Goal: Transaction & Acquisition: Obtain resource

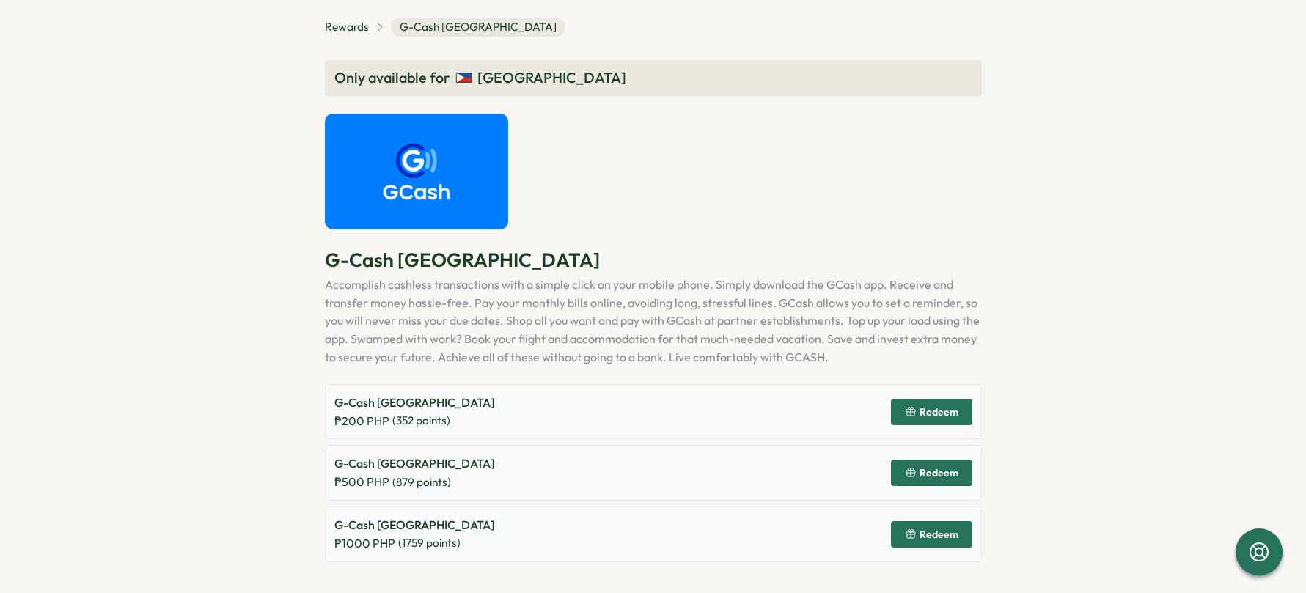
click at [931, 539] on span "Redeem" at bounding box center [938, 534] width 39 height 10
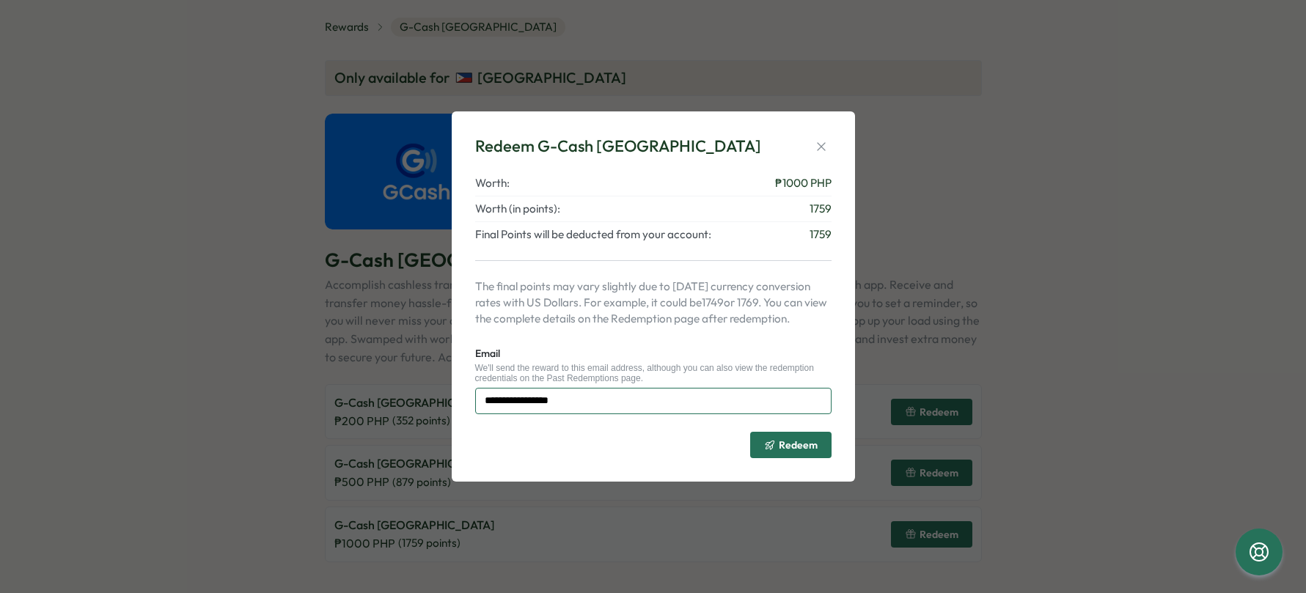
click at [554, 403] on input "**********" at bounding box center [653, 401] width 356 height 26
type input "**********"
click at [683, 480] on div "**********" at bounding box center [653, 296] width 403 height 370
click at [797, 448] on span "Redeem" at bounding box center [798, 445] width 39 height 10
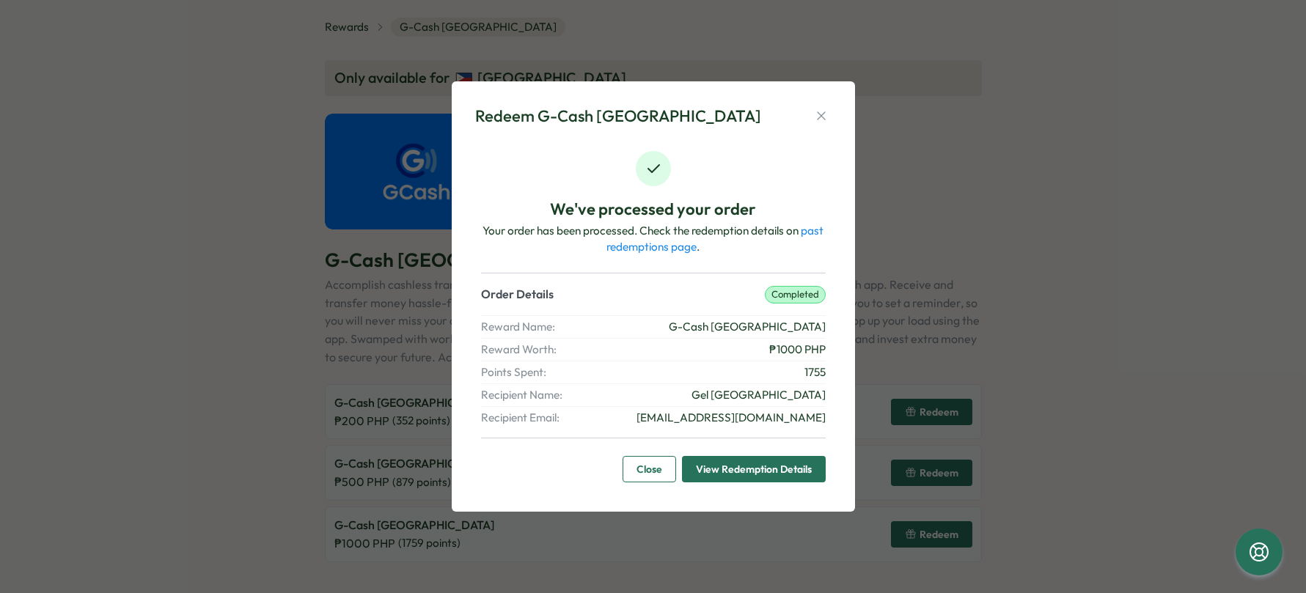
click at [738, 472] on span "View Redemption Details" at bounding box center [754, 469] width 116 height 25
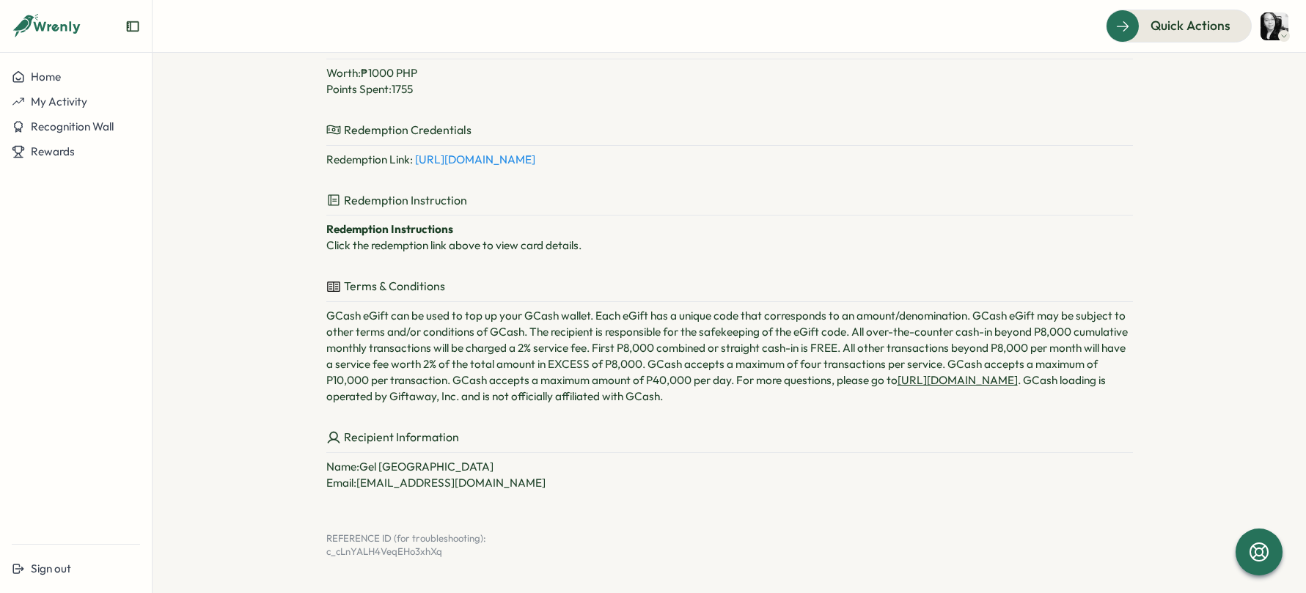
scroll to position [284, 0]
click at [535, 158] on link "[URL][DOMAIN_NAME]" at bounding box center [475, 159] width 120 height 14
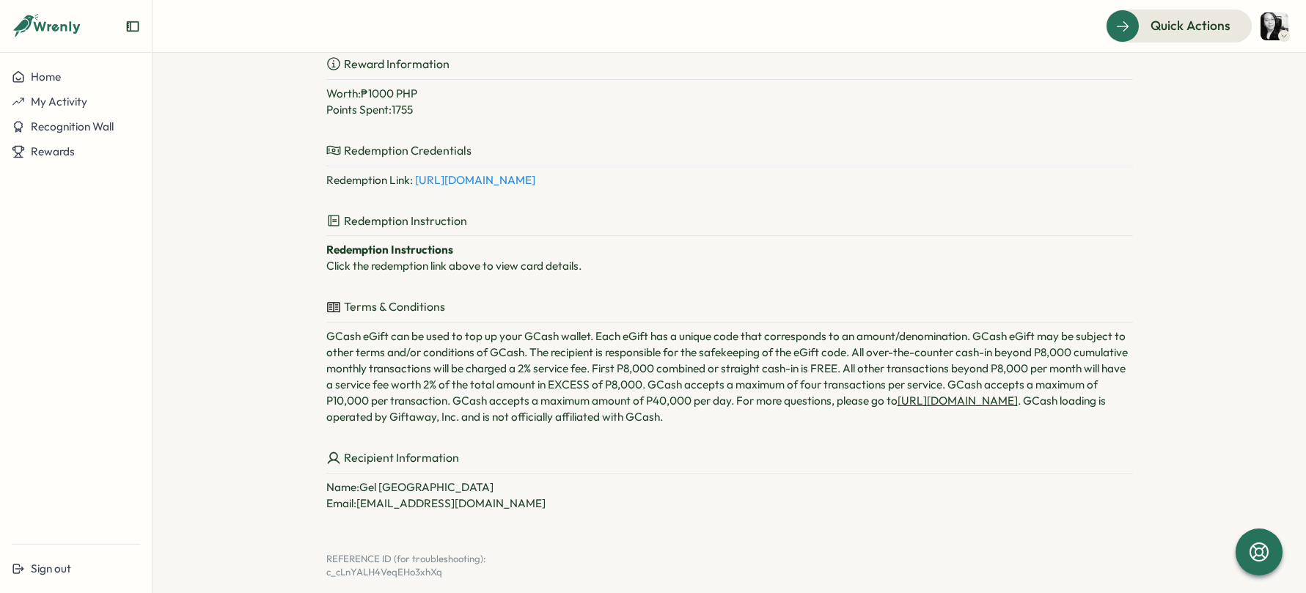
scroll to position [0, 0]
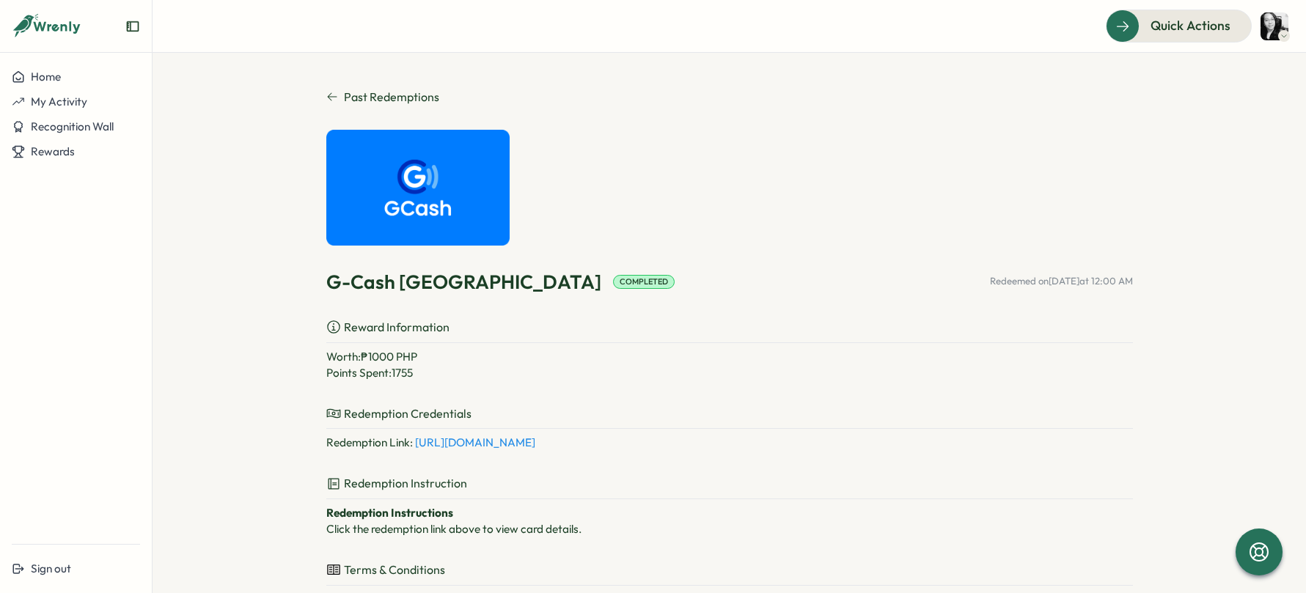
click at [326, 98] on icon at bounding box center [332, 97] width 12 height 12
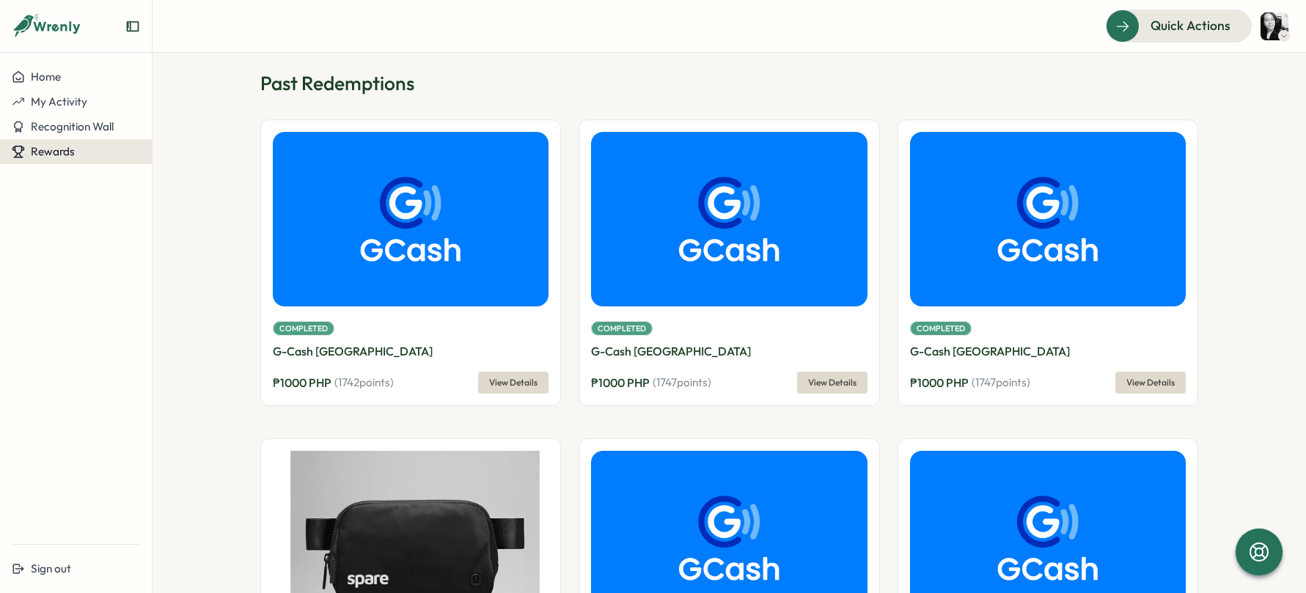
click at [57, 155] on span "Rewards" at bounding box center [53, 151] width 44 height 14
click at [194, 165] on div "Redeem Rewards" at bounding box center [199, 152] width 99 height 28
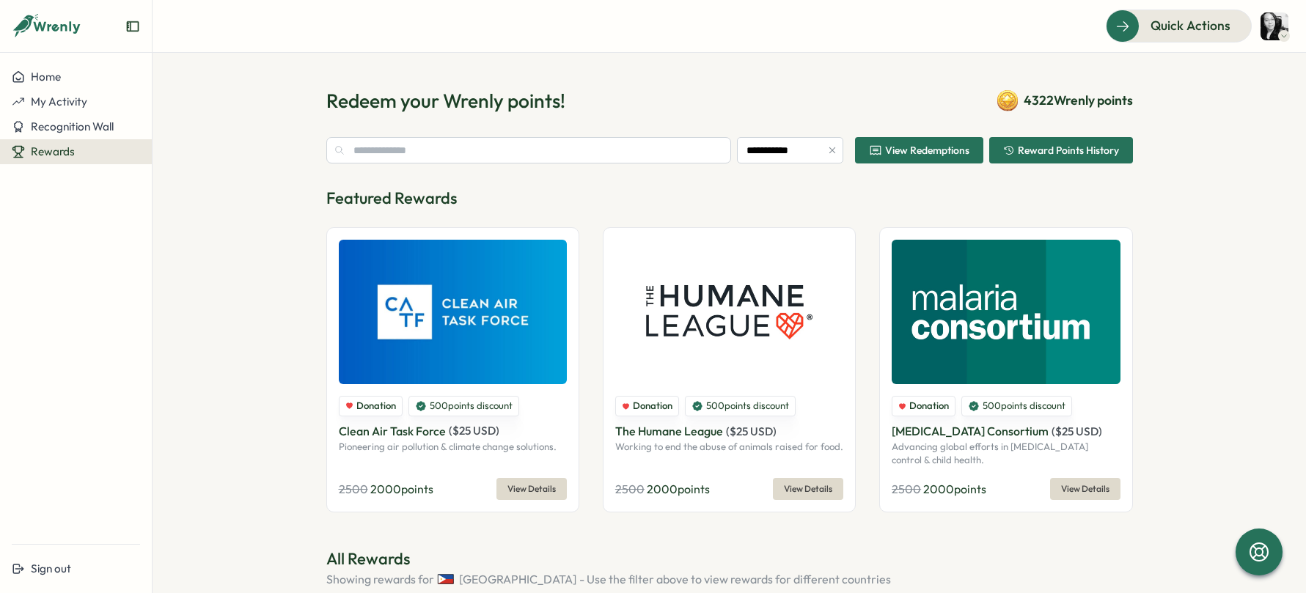
click at [930, 147] on span "View Redemptions" at bounding box center [927, 150] width 84 height 10
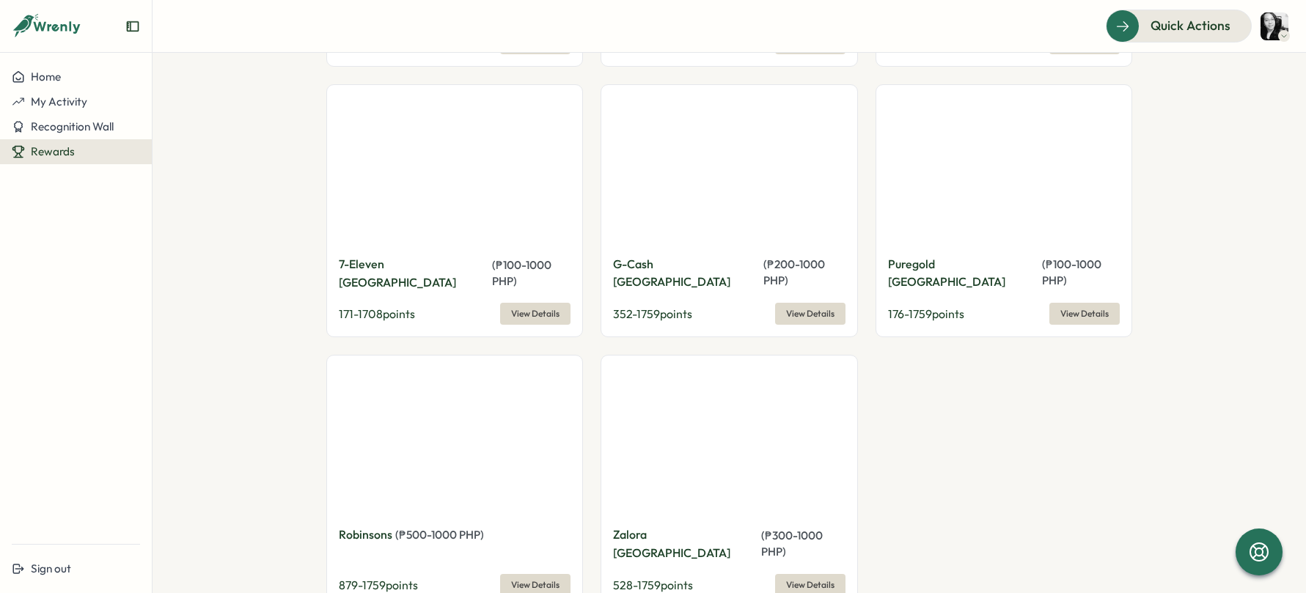
scroll to position [1273, 0]
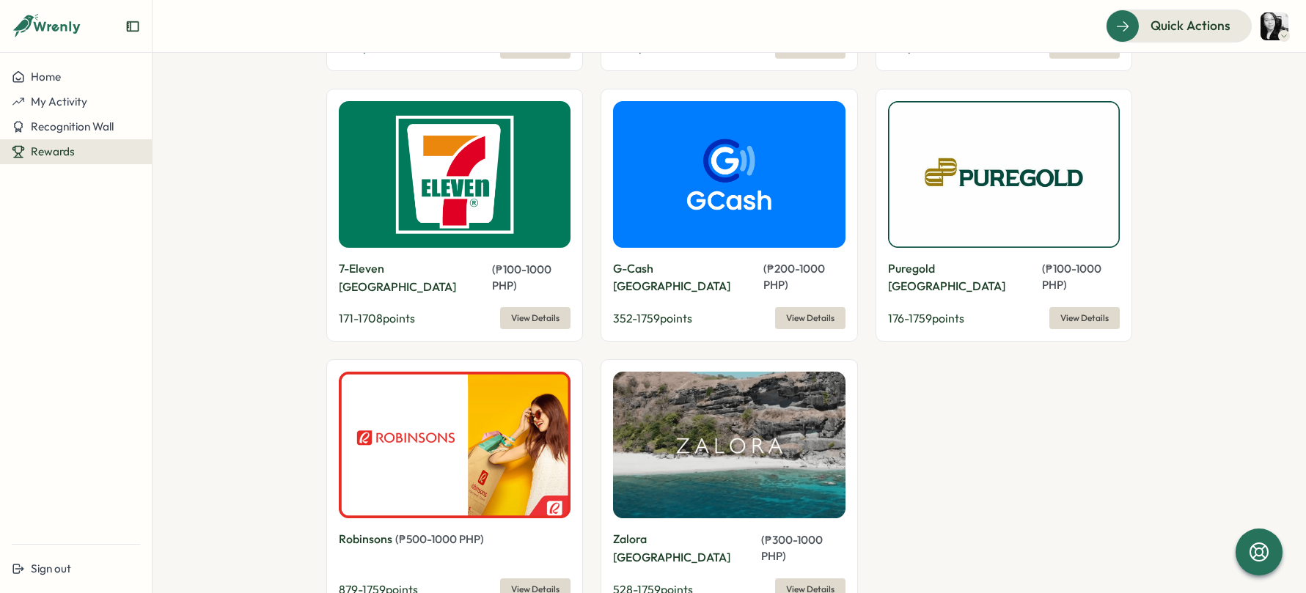
click at [809, 308] on span "View Details" at bounding box center [810, 318] width 48 height 21
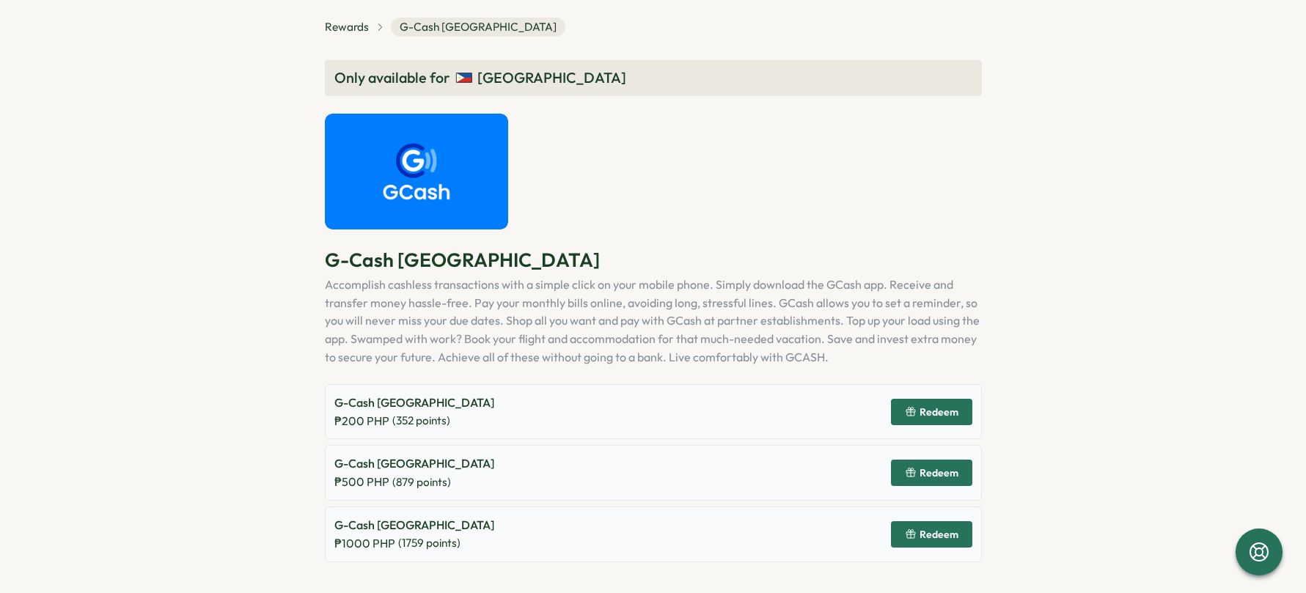
click at [943, 537] on span "Redeem" at bounding box center [938, 534] width 39 height 10
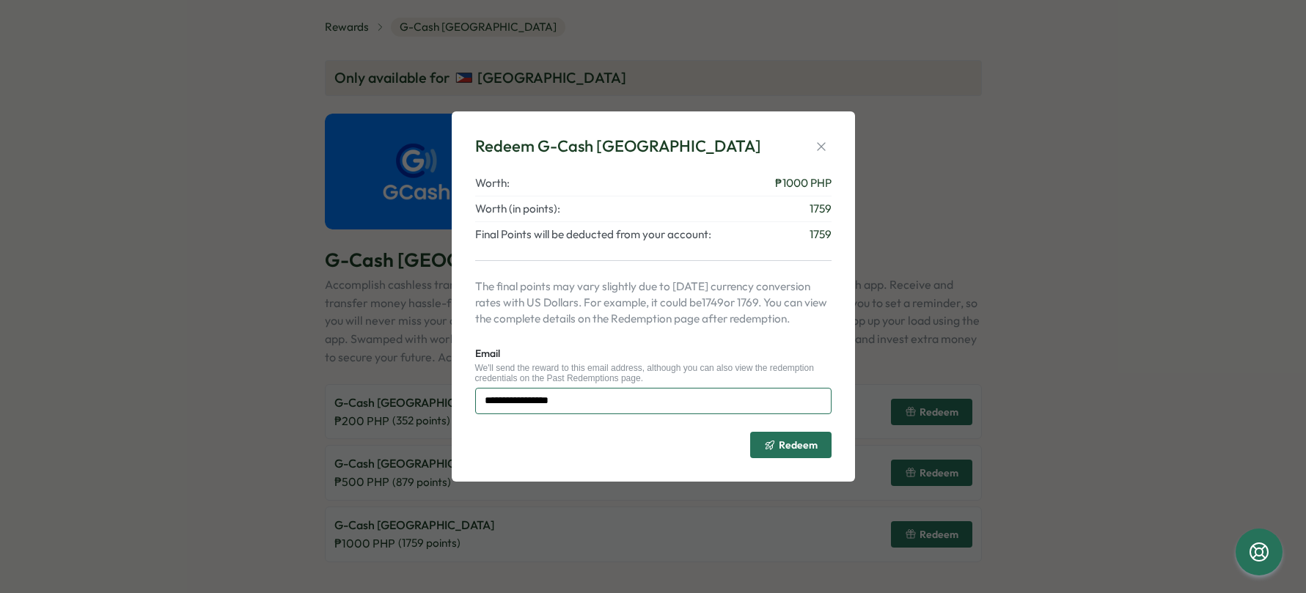
click at [554, 397] on input "**********" at bounding box center [653, 401] width 356 height 26
type input "**********"
click at [799, 445] on span "Redeem" at bounding box center [798, 445] width 39 height 10
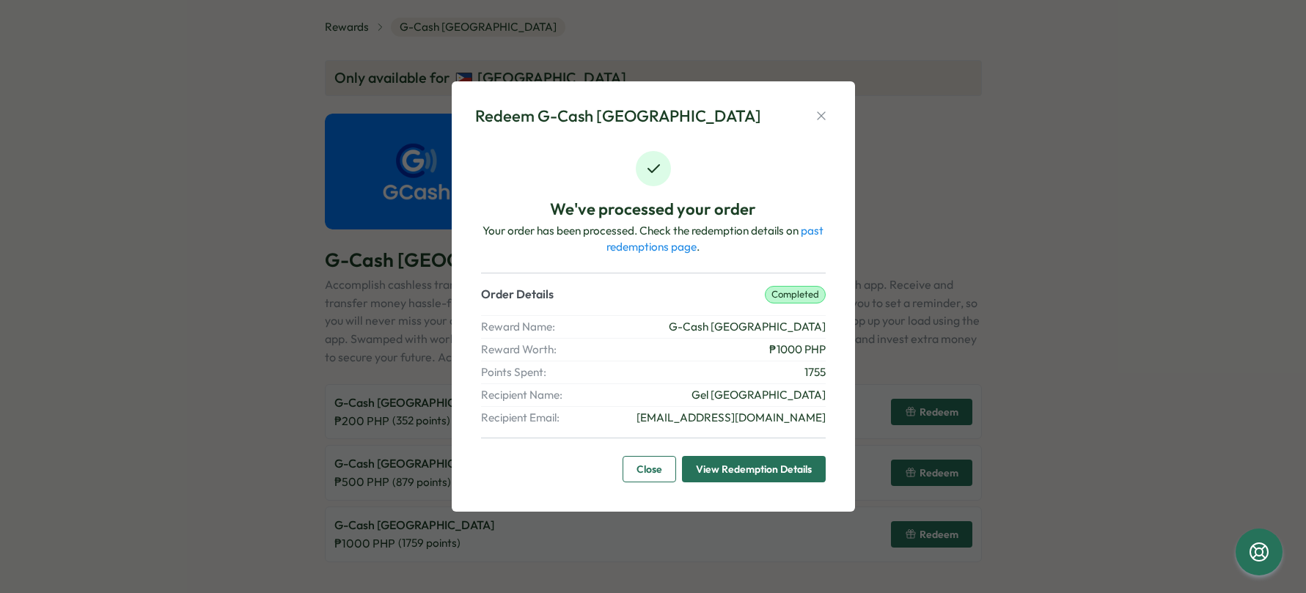
click at [745, 468] on span "View Redemption Details" at bounding box center [754, 469] width 116 height 25
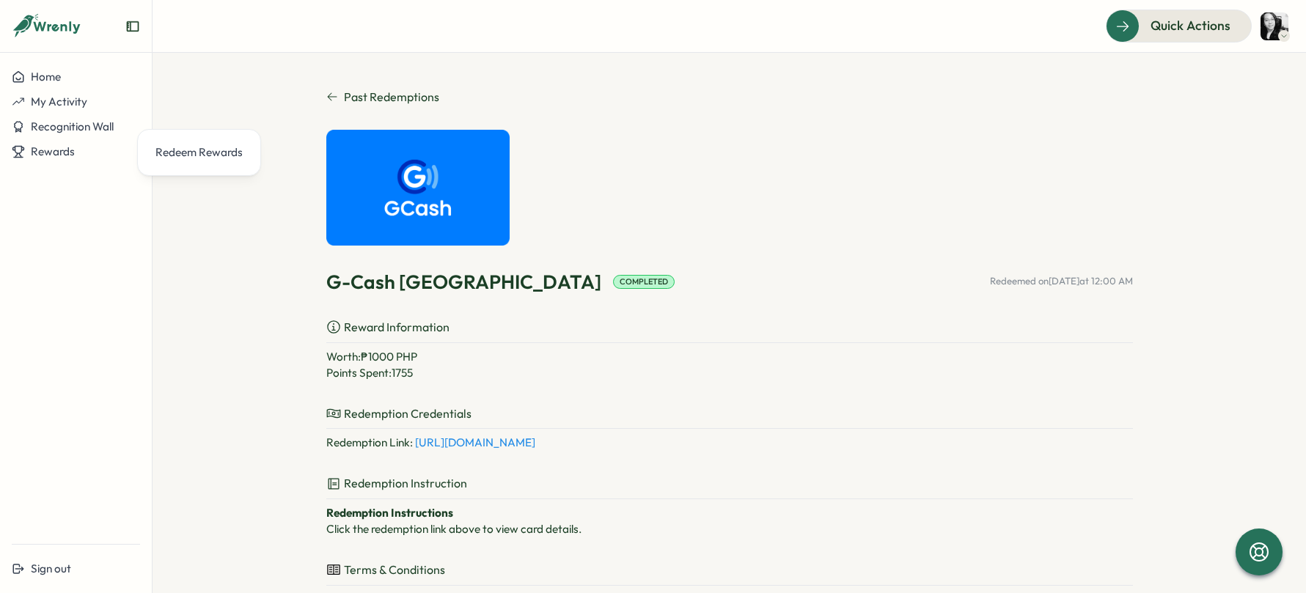
click at [535, 445] on link "[URL][DOMAIN_NAME]" at bounding box center [475, 443] width 120 height 14
click at [69, 148] on span "Rewards" at bounding box center [53, 151] width 44 height 14
click at [174, 152] on div "Redeem Rewards" at bounding box center [198, 152] width 87 height 16
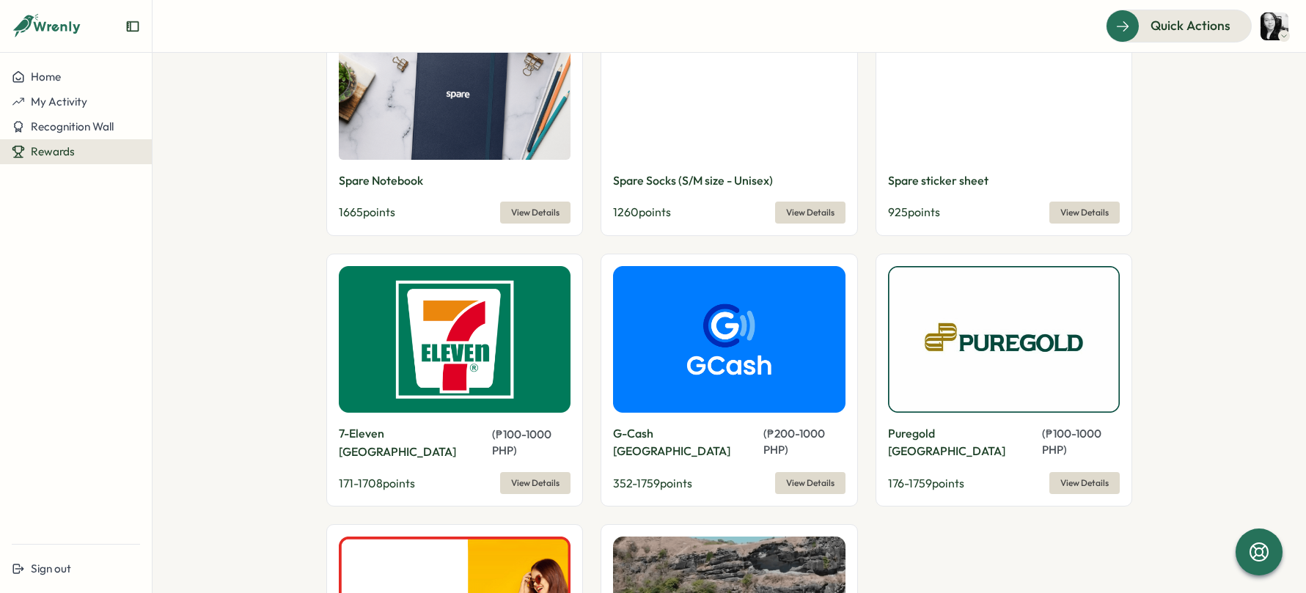
scroll to position [1202, 0]
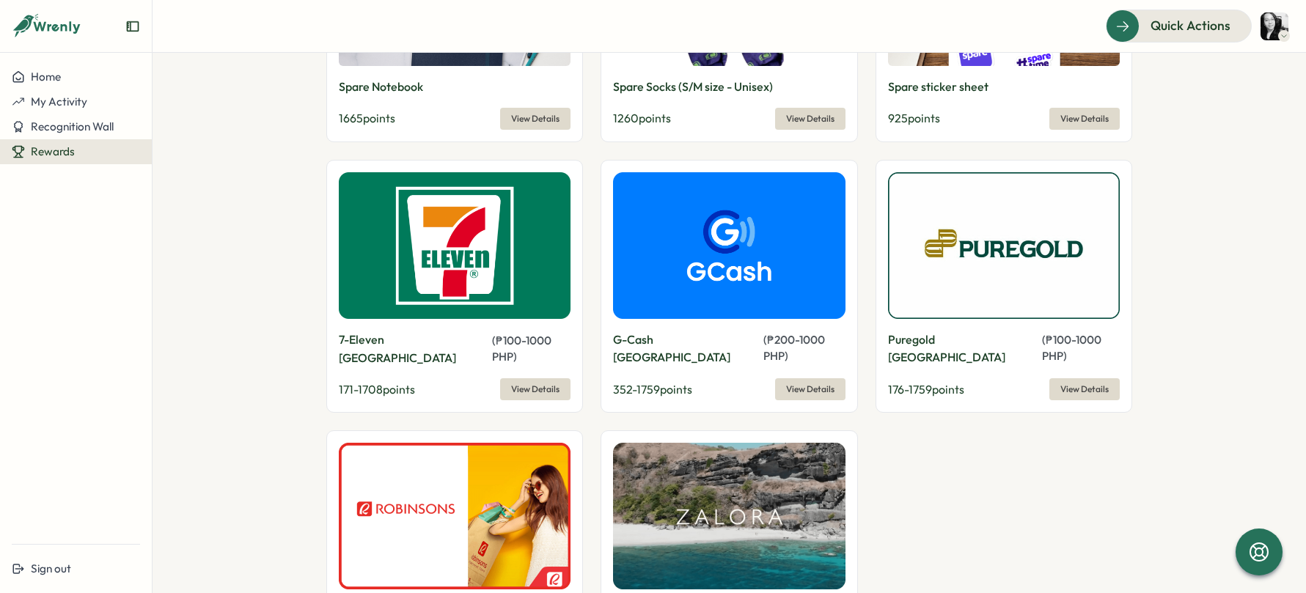
click at [801, 379] on span "View Details" at bounding box center [810, 389] width 48 height 21
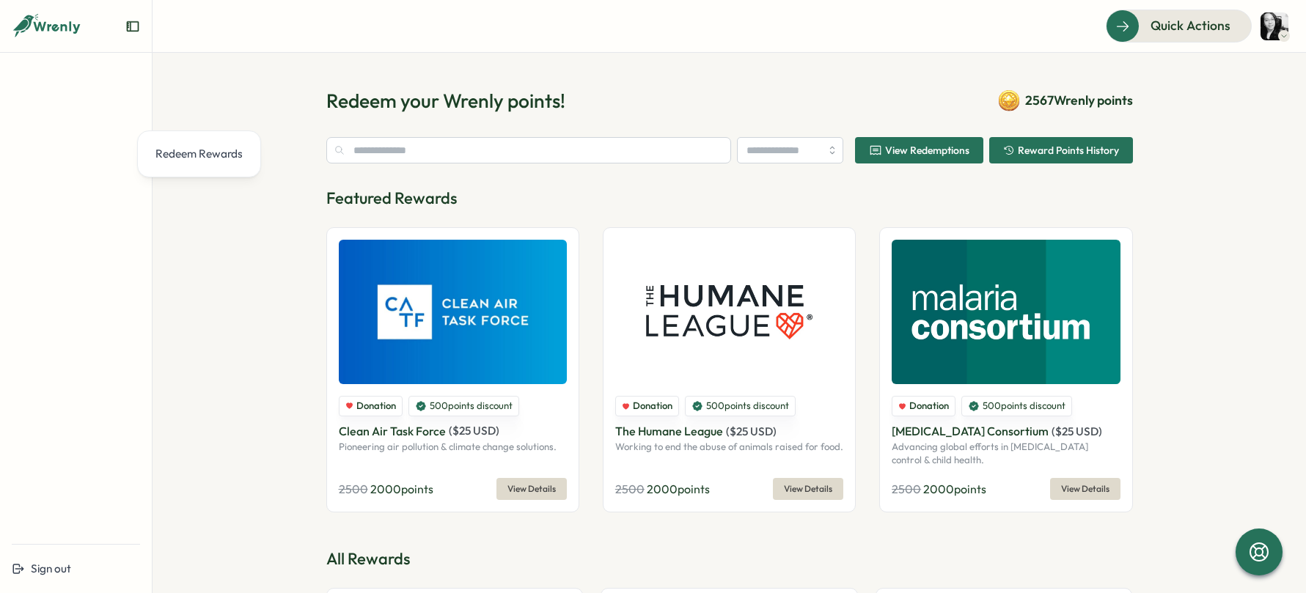
type input "**********"
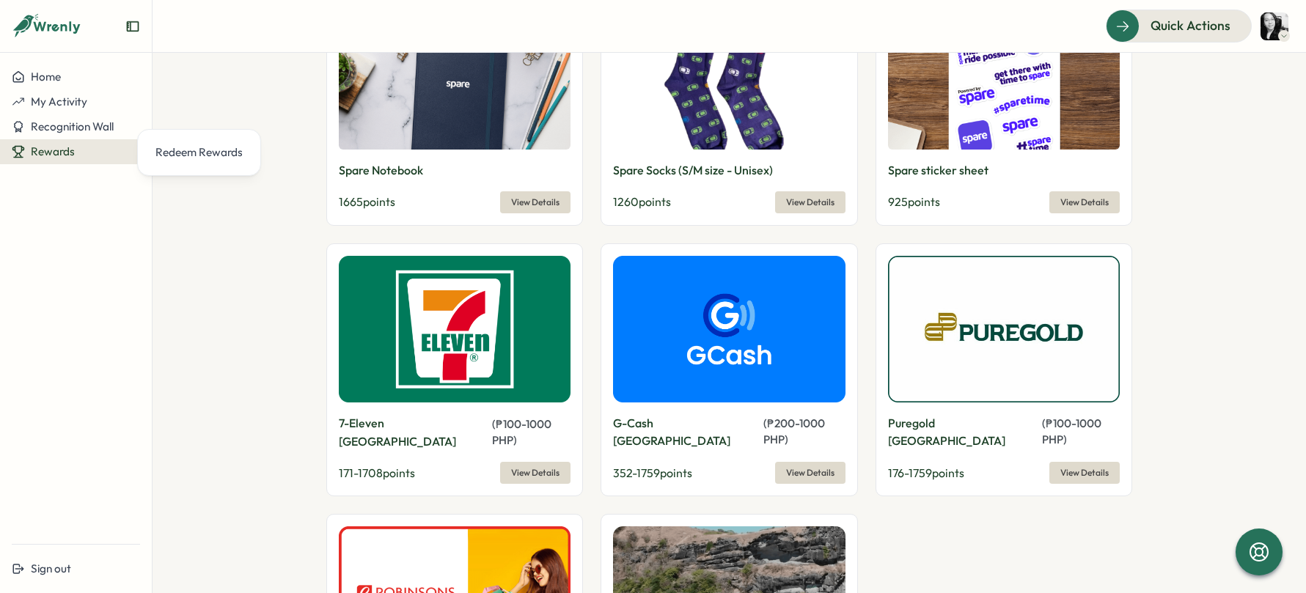
scroll to position [1219, 0]
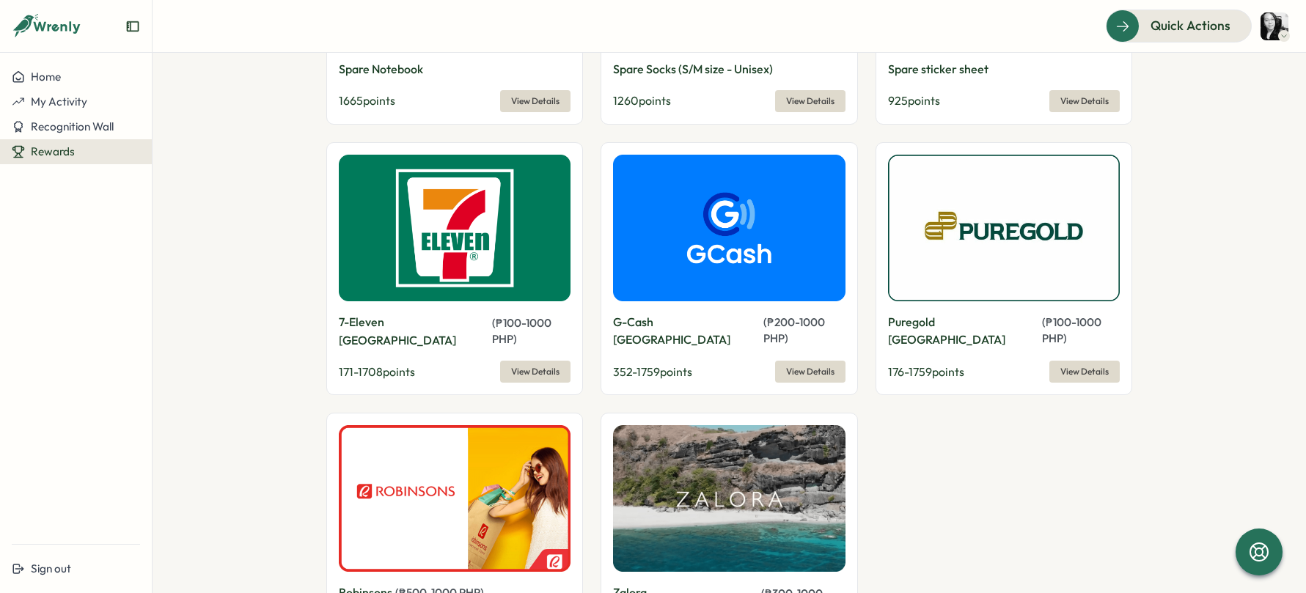
click at [801, 361] on span "View Details" at bounding box center [810, 371] width 48 height 21
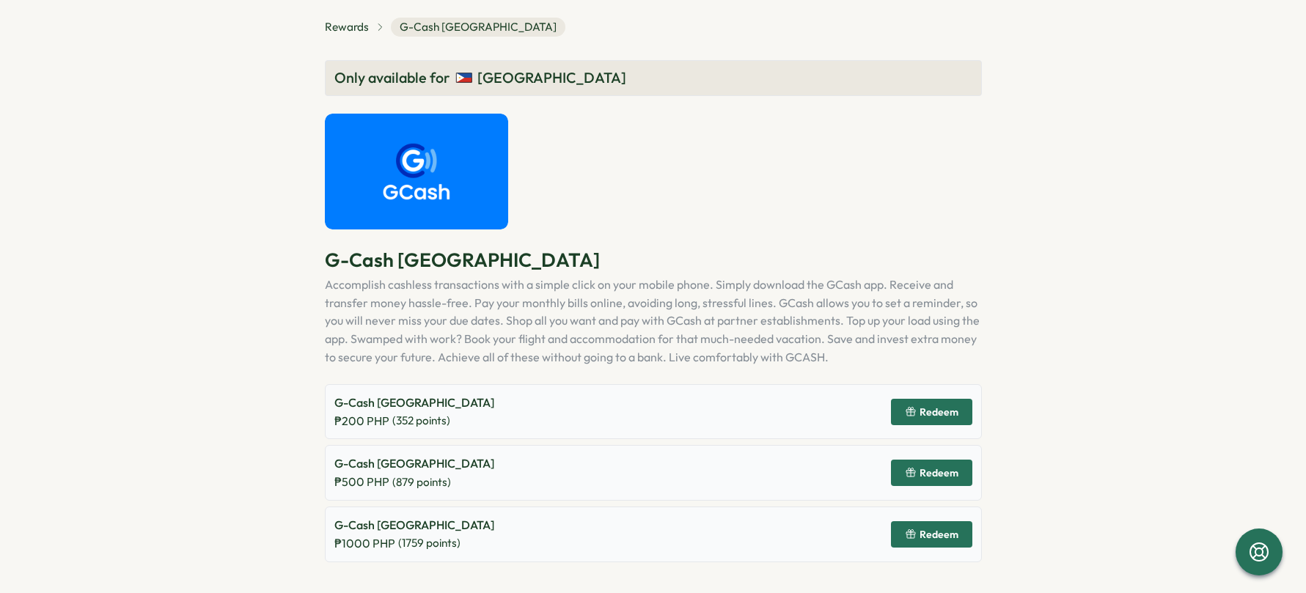
click at [936, 535] on span "Redeem" at bounding box center [938, 534] width 39 height 10
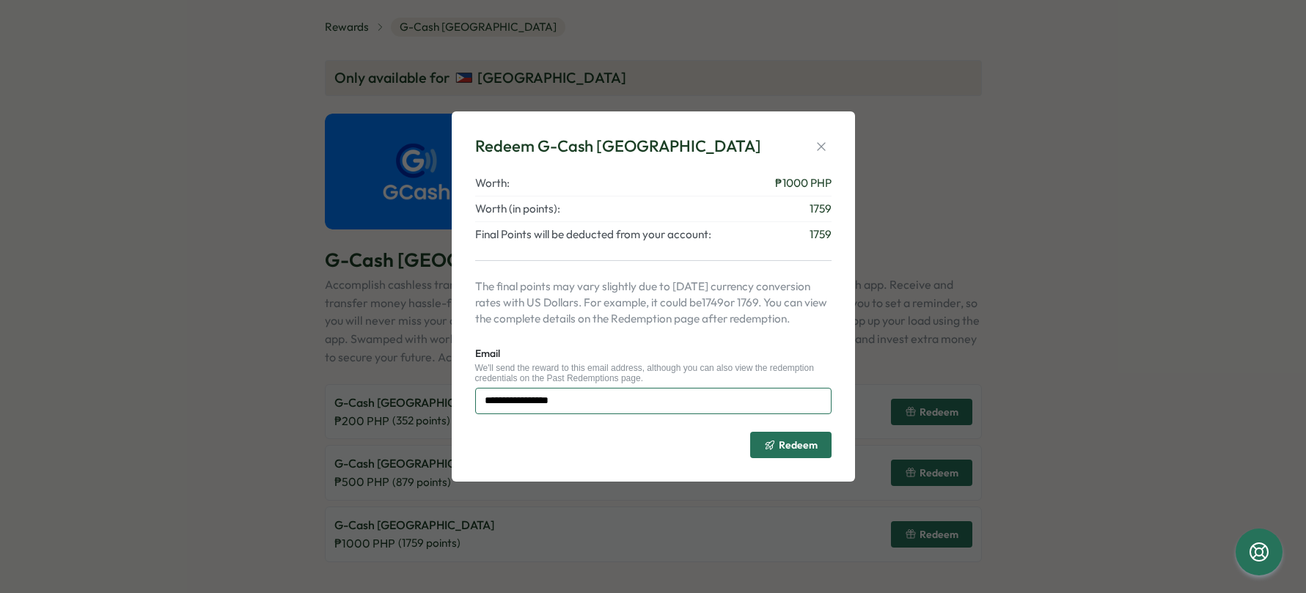
click at [554, 403] on input "**********" at bounding box center [653, 401] width 356 height 26
type input "**********"
click at [779, 446] on span "Redeem" at bounding box center [798, 445] width 39 height 10
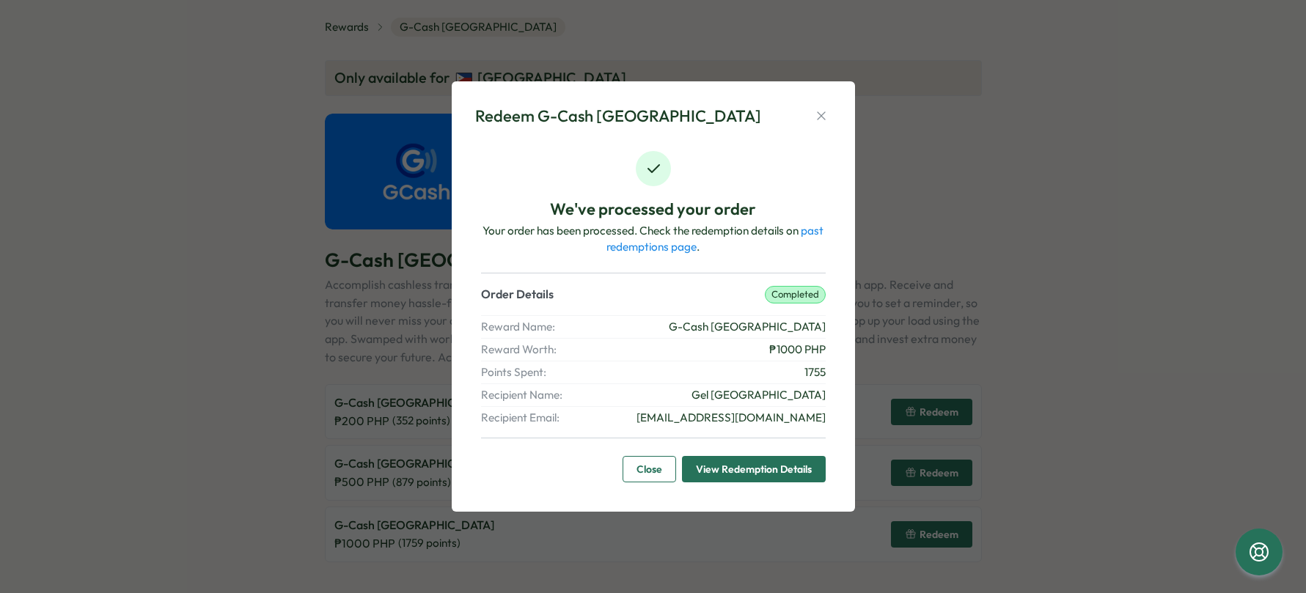
click at [766, 474] on span "View Redemption Details" at bounding box center [754, 469] width 116 height 25
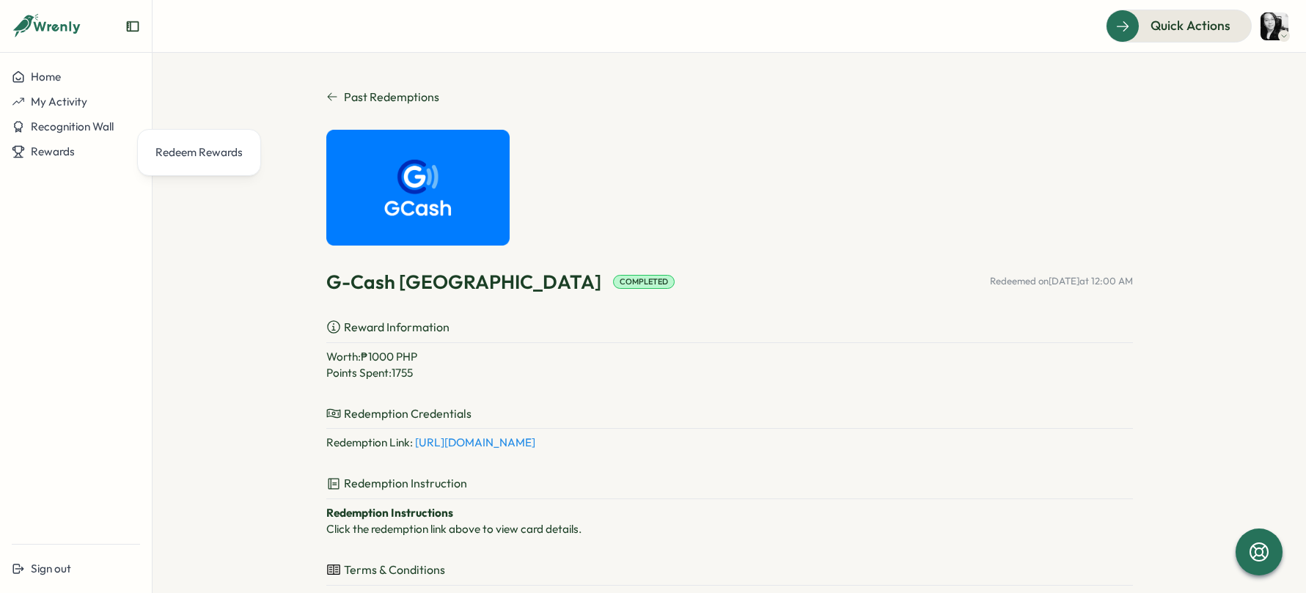
click at [535, 441] on link "[URL][DOMAIN_NAME]" at bounding box center [475, 443] width 120 height 14
click at [743, 234] on div "G-Cash Philippines Completed Redeemed on [DATE] 12:00 AM Reward Information Wor…" at bounding box center [729, 486] width 806 height 712
click at [45, 152] on span "Rewards" at bounding box center [53, 151] width 44 height 14
click at [189, 152] on div "Redeem Rewards" at bounding box center [198, 152] width 87 height 16
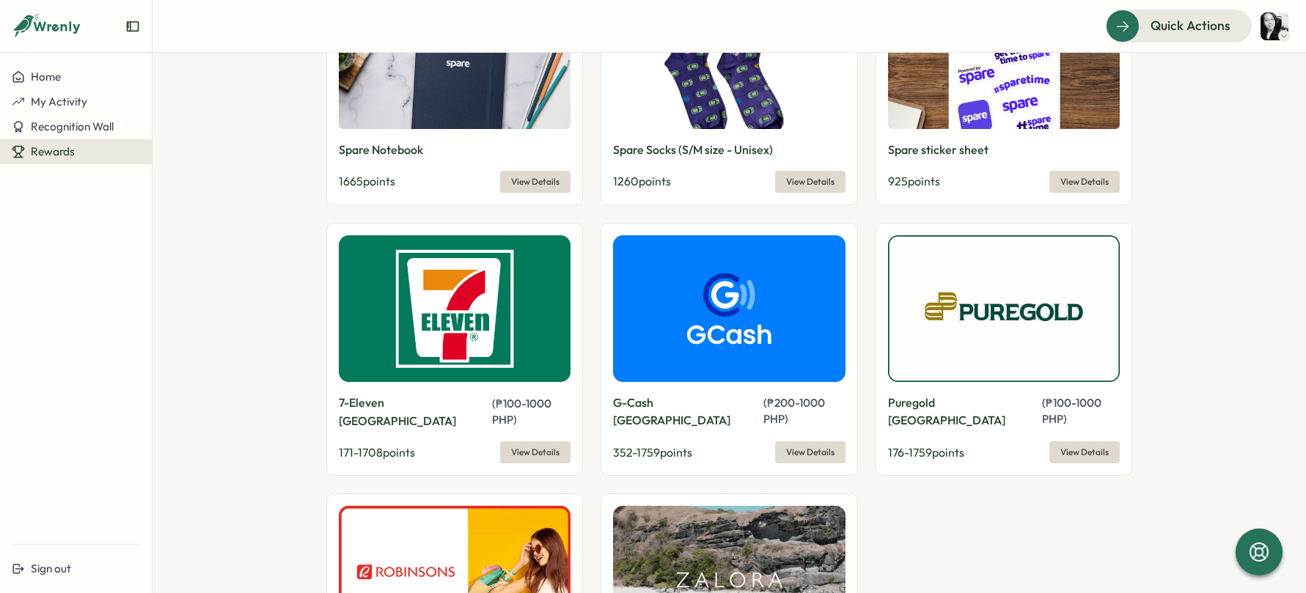
scroll to position [1233, 0]
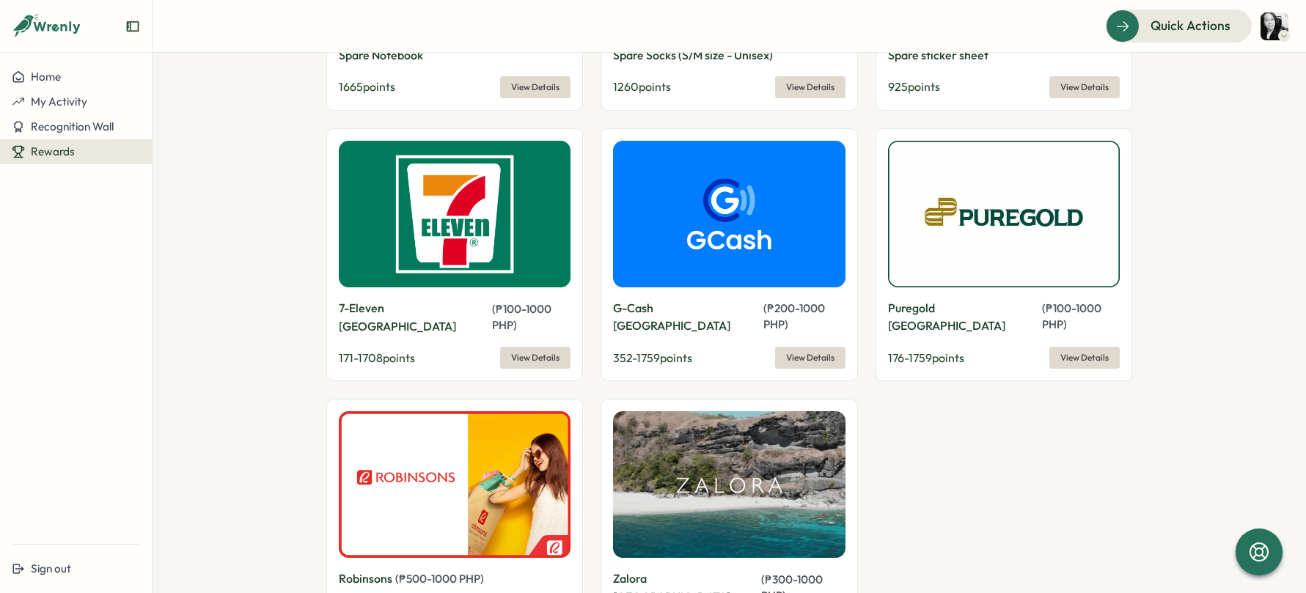
click at [798, 348] on span "View Details" at bounding box center [810, 358] width 48 height 21
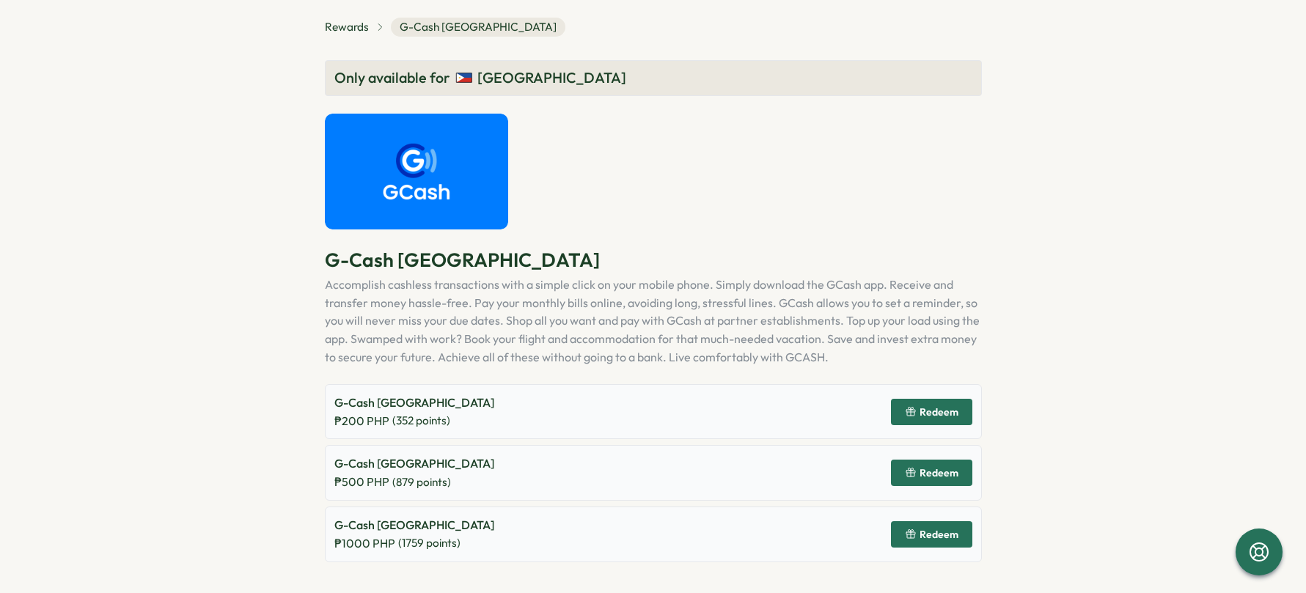
click at [243, 496] on section "Rewards G-Cash [GEOGRAPHIC_DATA] Only available for [GEOGRAPHIC_DATA] G-Cash [G…" at bounding box center [653, 296] width 1306 height 593
click at [941, 477] on span "Redeem" at bounding box center [938, 473] width 39 height 10
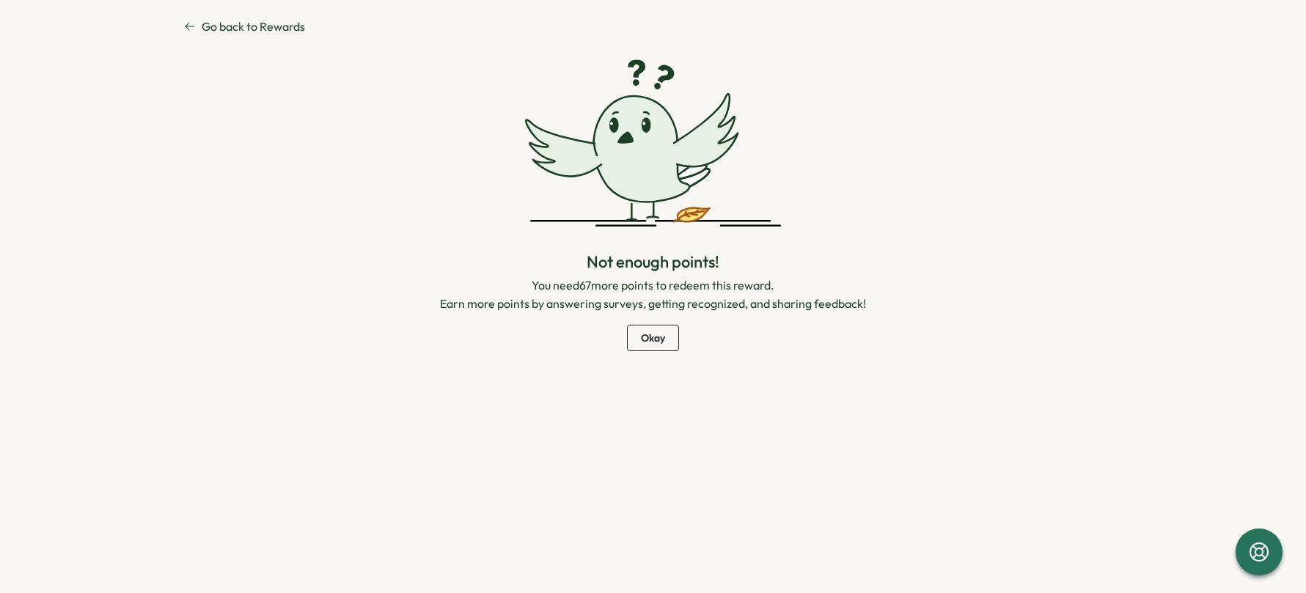
click at [663, 341] on span "Okay" at bounding box center [653, 338] width 24 height 25
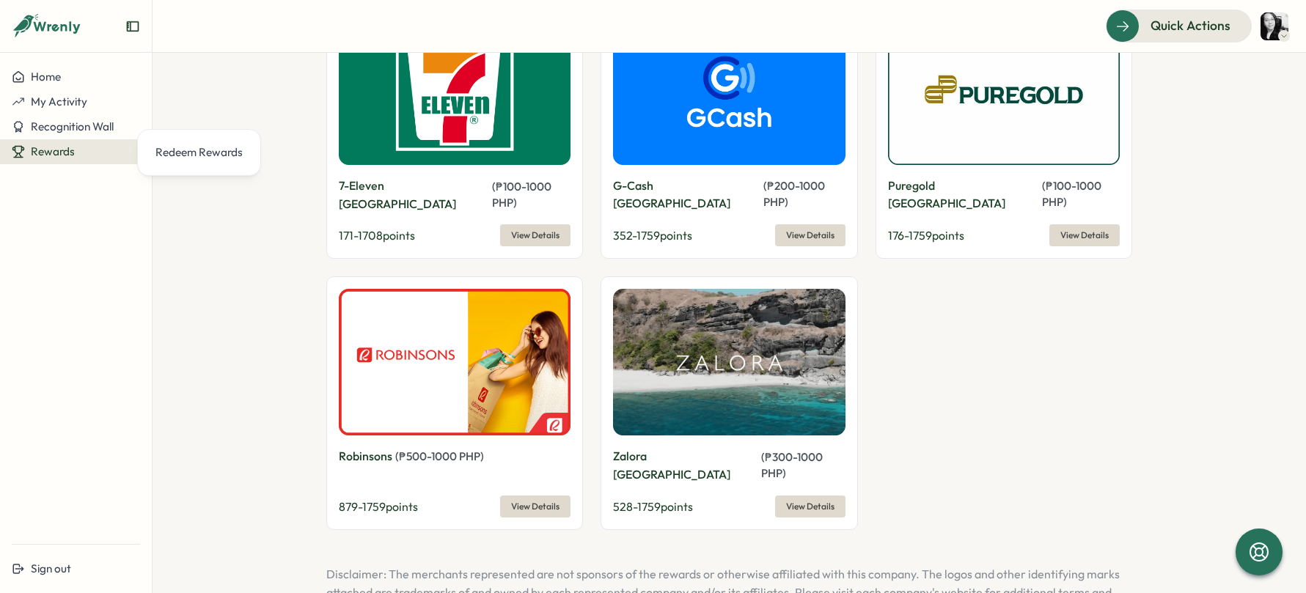
scroll to position [1381, 0]
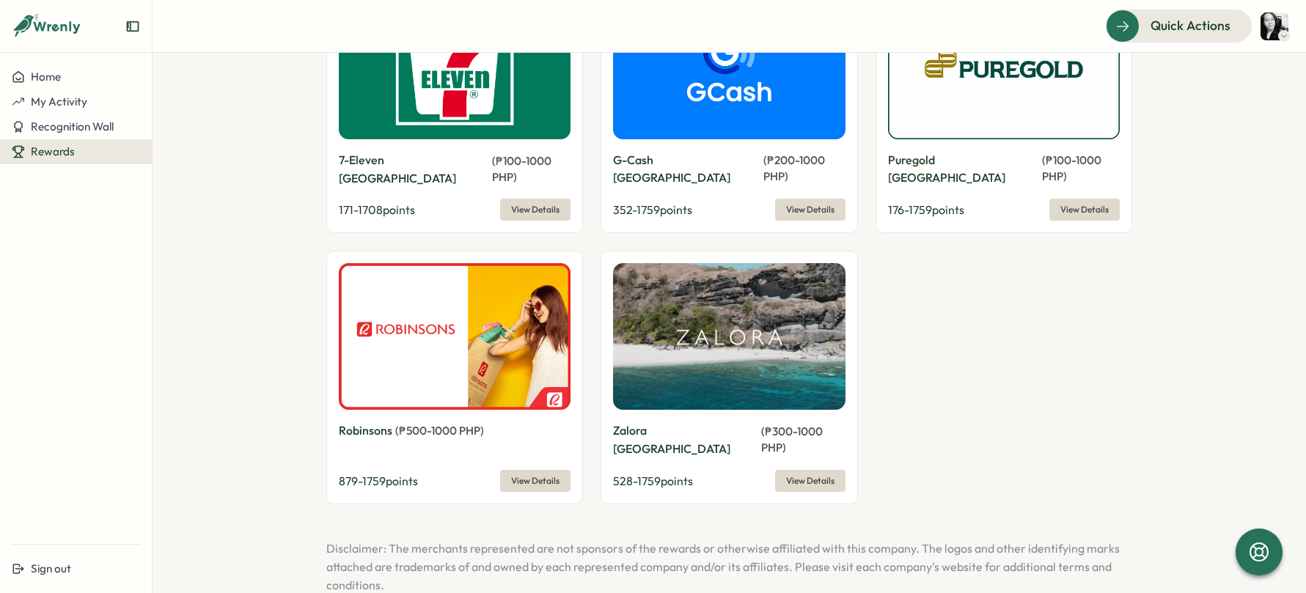
click at [518, 199] on span "View Details" at bounding box center [535, 209] width 48 height 21
